Goal: Transaction & Acquisition: Purchase product/service

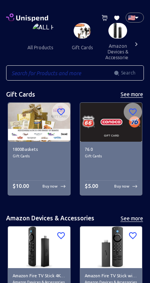
click at [83, 74] on input "text" at bounding box center [60, 72] width 108 height 15
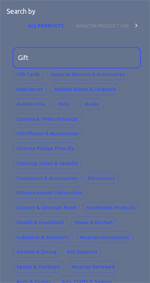
type input "Gift"
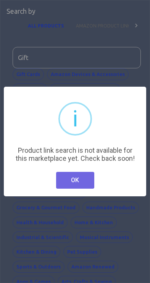
click at [83, 183] on button "OK" at bounding box center [75, 180] width 38 height 17
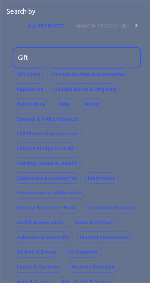
click at [101, 64] on input "Gift" at bounding box center [74, 57] width 123 height 21
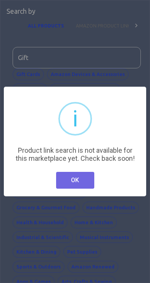
click at [83, 184] on button "OK" at bounding box center [75, 180] width 38 height 17
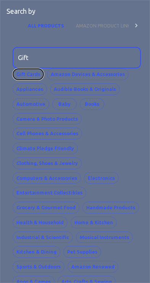
click at [35, 76] on button "Gift Cards" at bounding box center [28, 74] width 31 height 12
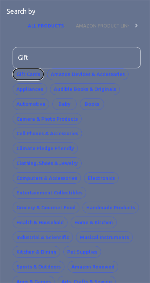
click at [31, 78] on button "Gift Cards" at bounding box center [28, 74] width 31 height 12
click at [32, 74] on button "Gift Cards" at bounding box center [28, 74] width 31 height 12
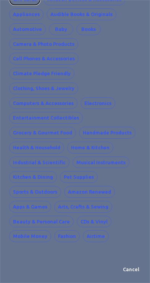
scroll to position [75, 3]
click at [132, 264] on button "Cancel" at bounding box center [131, 270] width 24 height 12
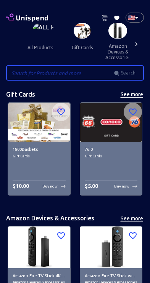
click at [76, 36] on img at bounding box center [82, 31] width 17 height 16
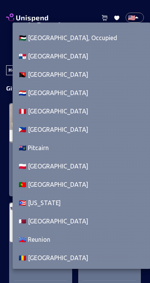
scroll to position [3087, 0]
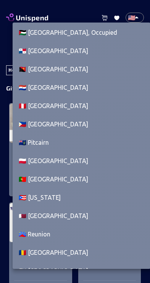
click at [60, 179] on li "🇵🇹 [GEOGRAPHIC_DATA]" at bounding box center [82, 179] width 138 height 18
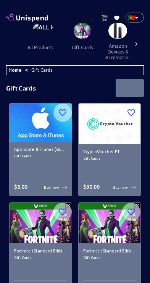
click at [74, 33] on img at bounding box center [82, 31] width 17 height 16
click at [74, 34] on img at bounding box center [82, 31] width 17 height 16
click at [75, 35] on img at bounding box center [82, 31] width 17 height 16
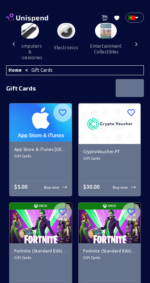
scroll to position [0, 435]
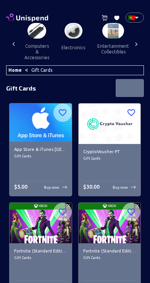
click at [65, 33] on img at bounding box center [74, 31] width 18 height 16
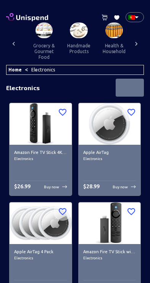
scroll to position [0, 534]
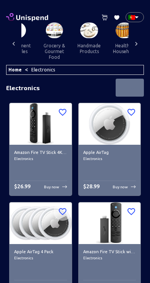
click at [46, 34] on img at bounding box center [54, 31] width 17 height 16
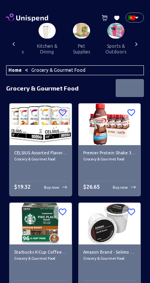
scroll to position [0, 728]
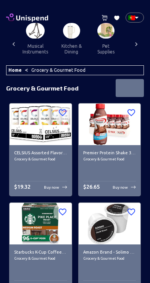
click at [63, 31] on img at bounding box center [71, 31] width 17 height 16
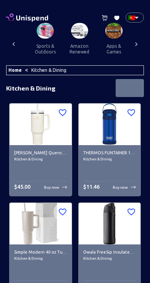
scroll to position [0, 842]
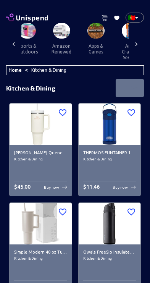
click at [88, 34] on img at bounding box center [96, 31] width 17 height 16
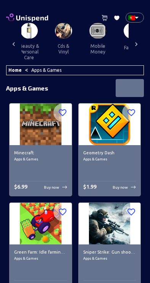
scroll to position [0, 976]
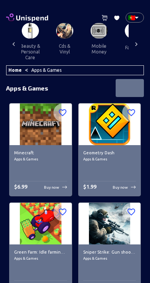
click at [56, 33] on img at bounding box center [64, 31] width 17 height 16
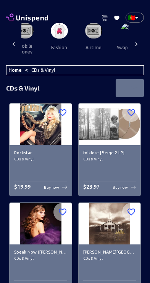
scroll to position [0, 1050]
click at [122, 36] on img at bounding box center [132, 31] width 21 height 16
